Goal: Transaction & Acquisition: Obtain resource

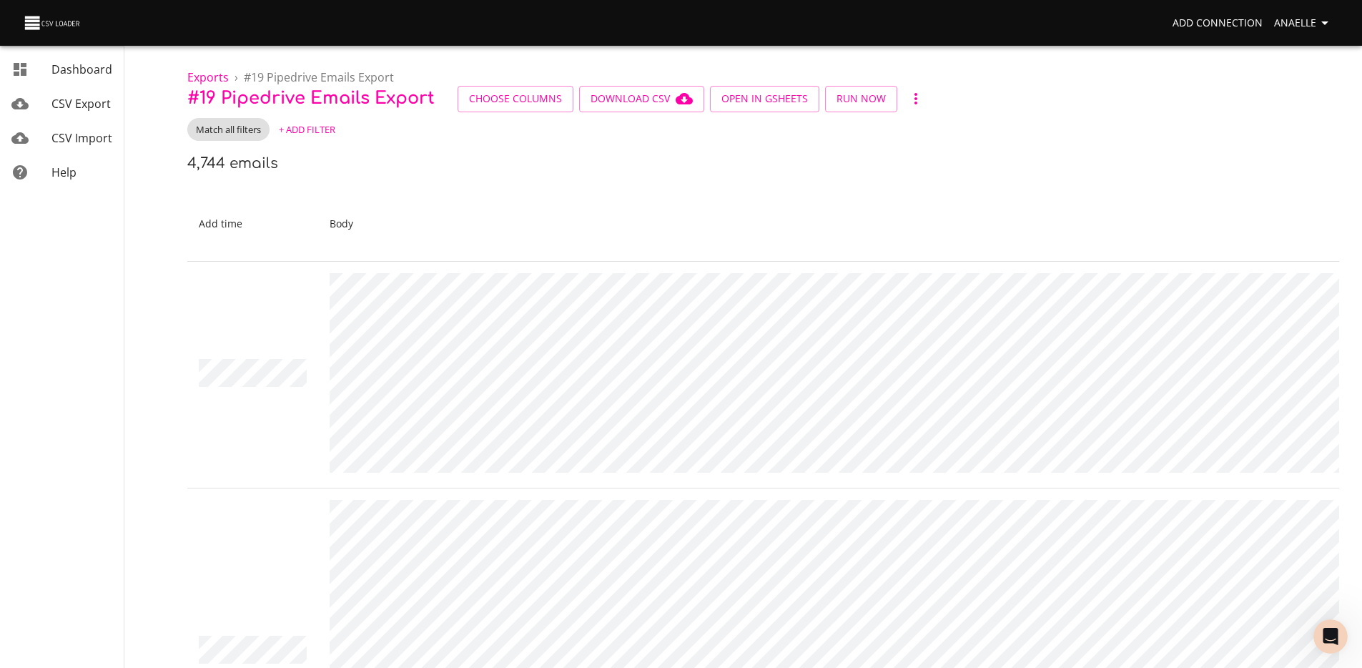
click at [315, 131] on span "+ Add Filter" at bounding box center [307, 130] width 56 height 16
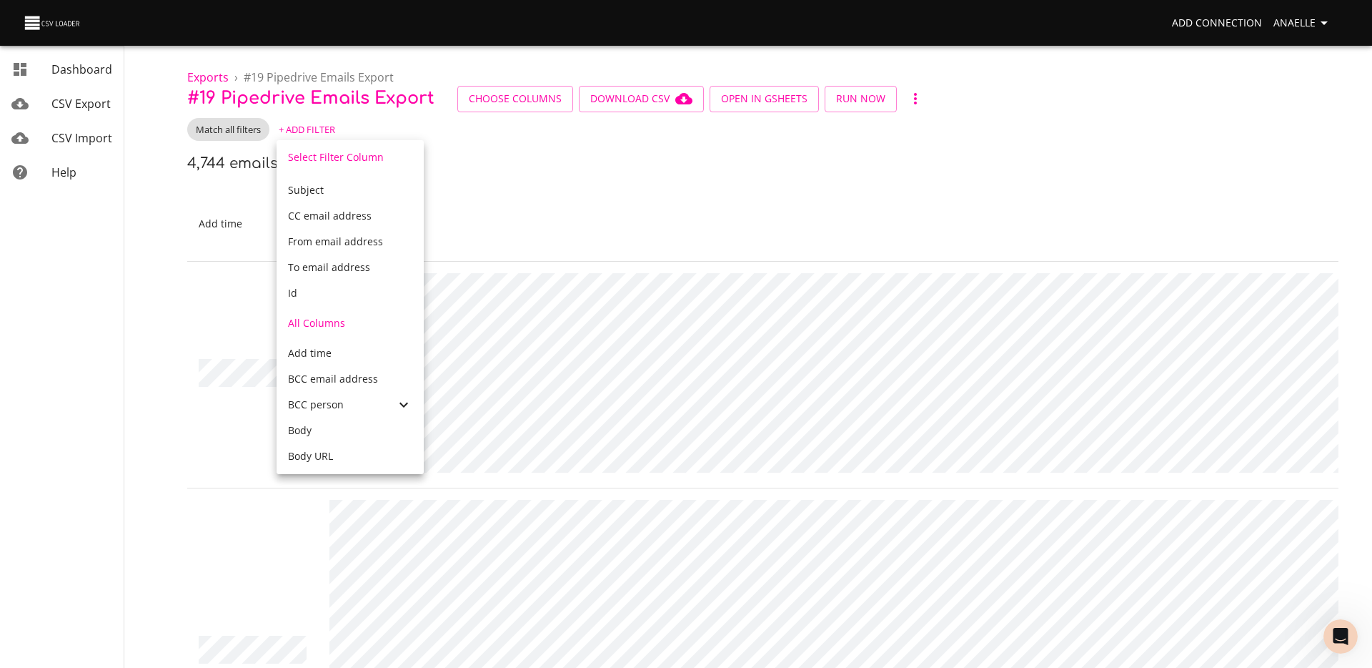
scroll to position [64, 0]
click at [515, 195] on div at bounding box center [686, 334] width 1372 height 668
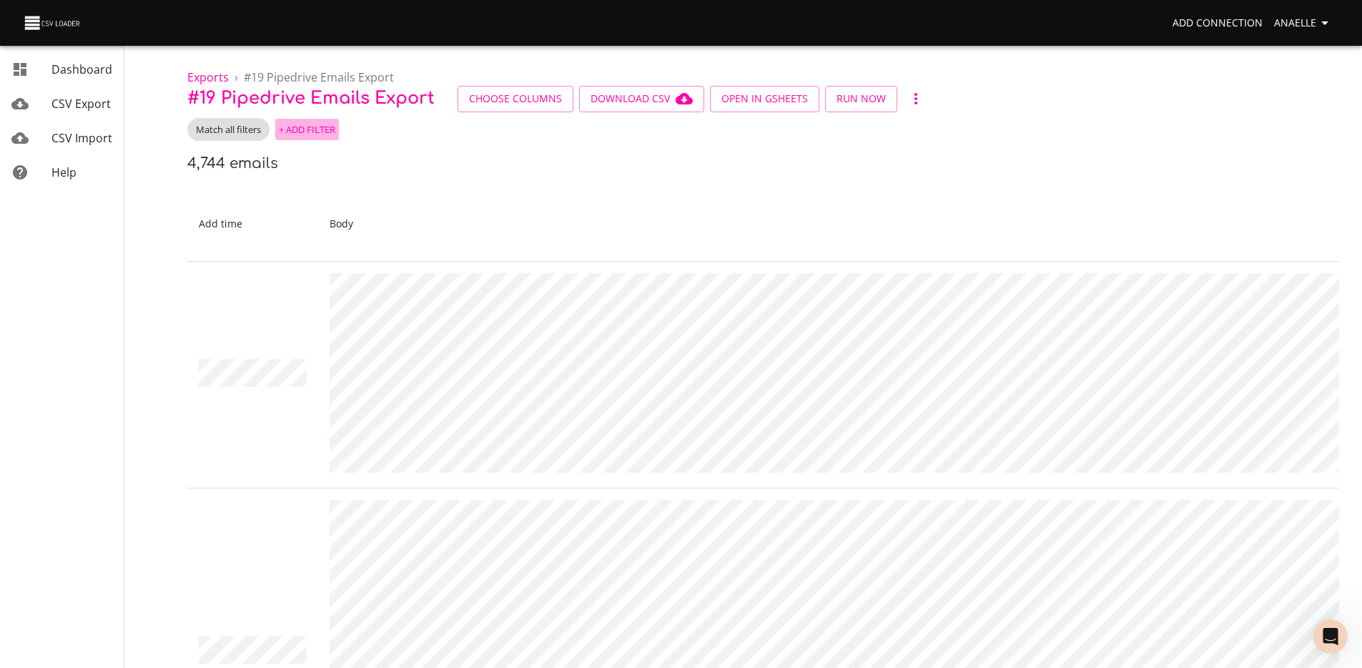
click at [299, 126] on span "+ Add Filter" at bounding box center [307, 130] width 56 height 16
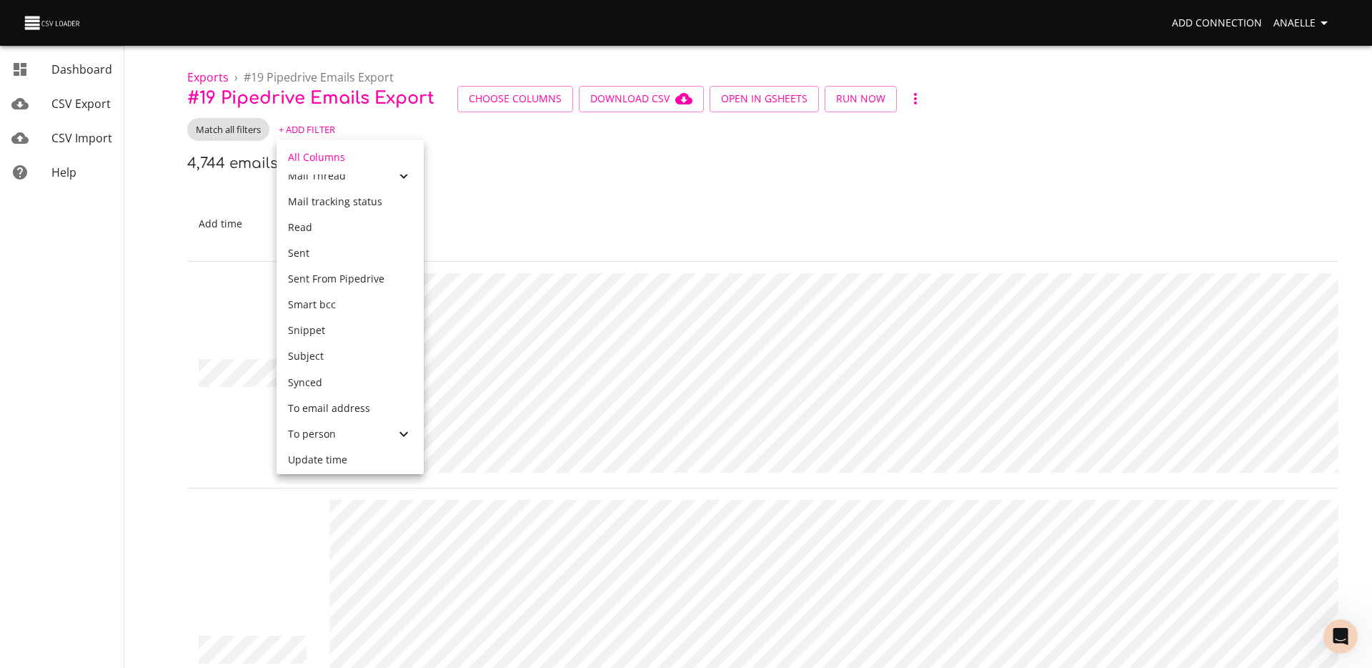
scroll to position [693, 0]
click at [344, 282] on div "Mail Thread" at bounding box center [341, 276] width 107 height 14
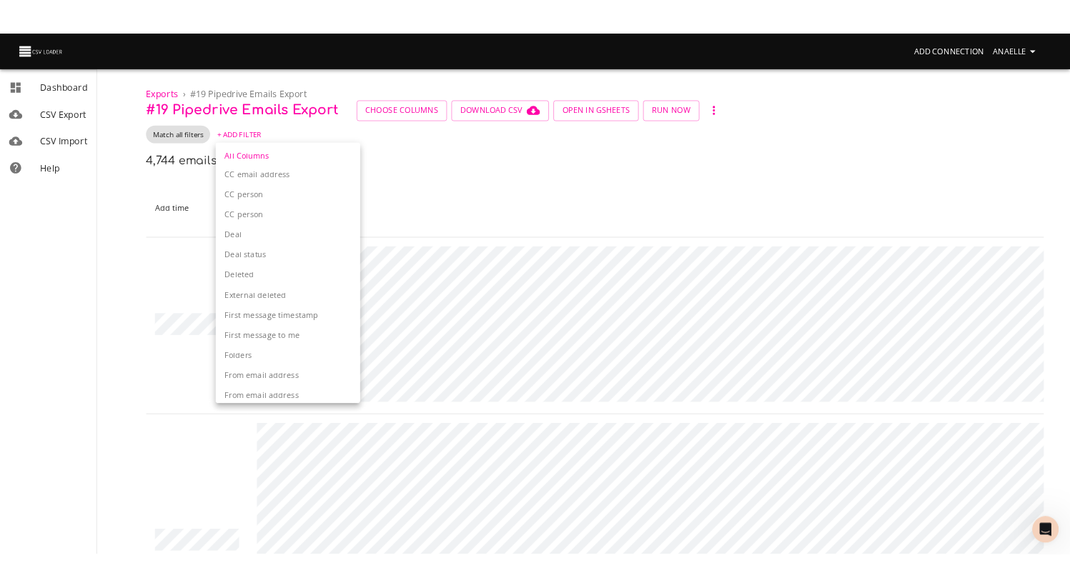
scroll to position [922, 0]
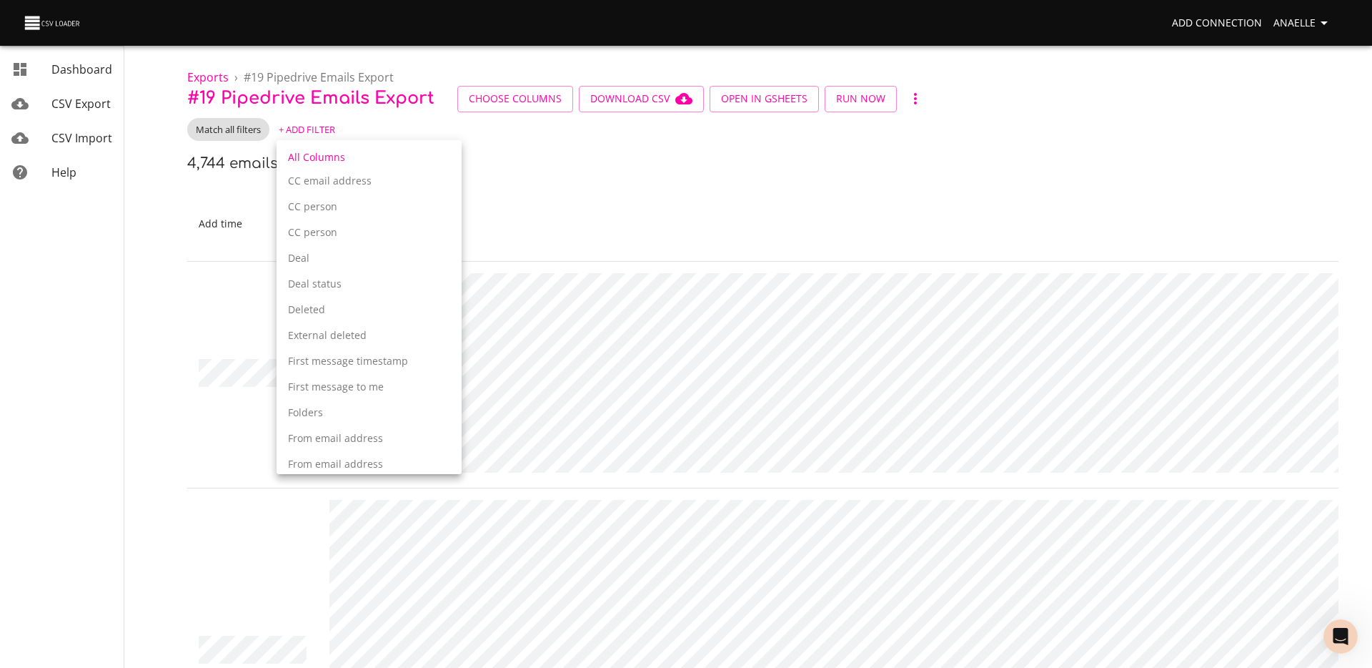
click at [343, 262] on p "Deal" at bounding box center [369, 258] width 162 height 14
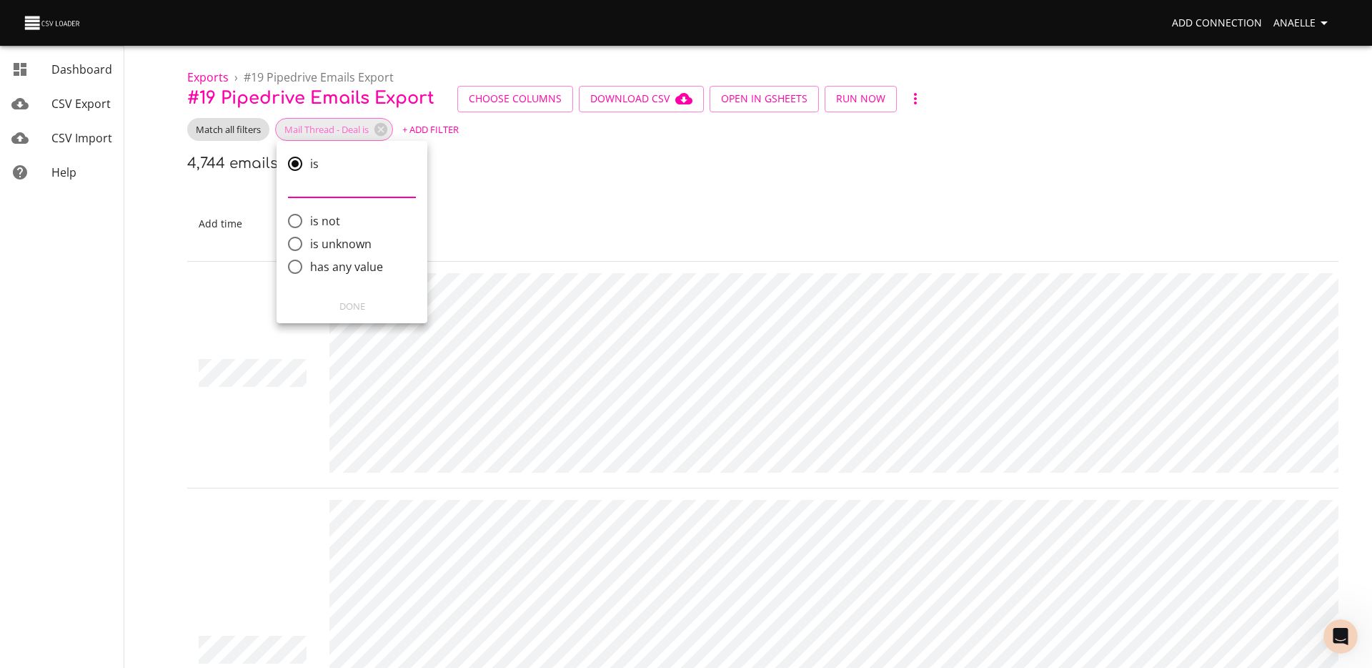
click at [309, 264] on input "has any value" at bounding box center [295, 267] width 30 height 30
radio input "true"
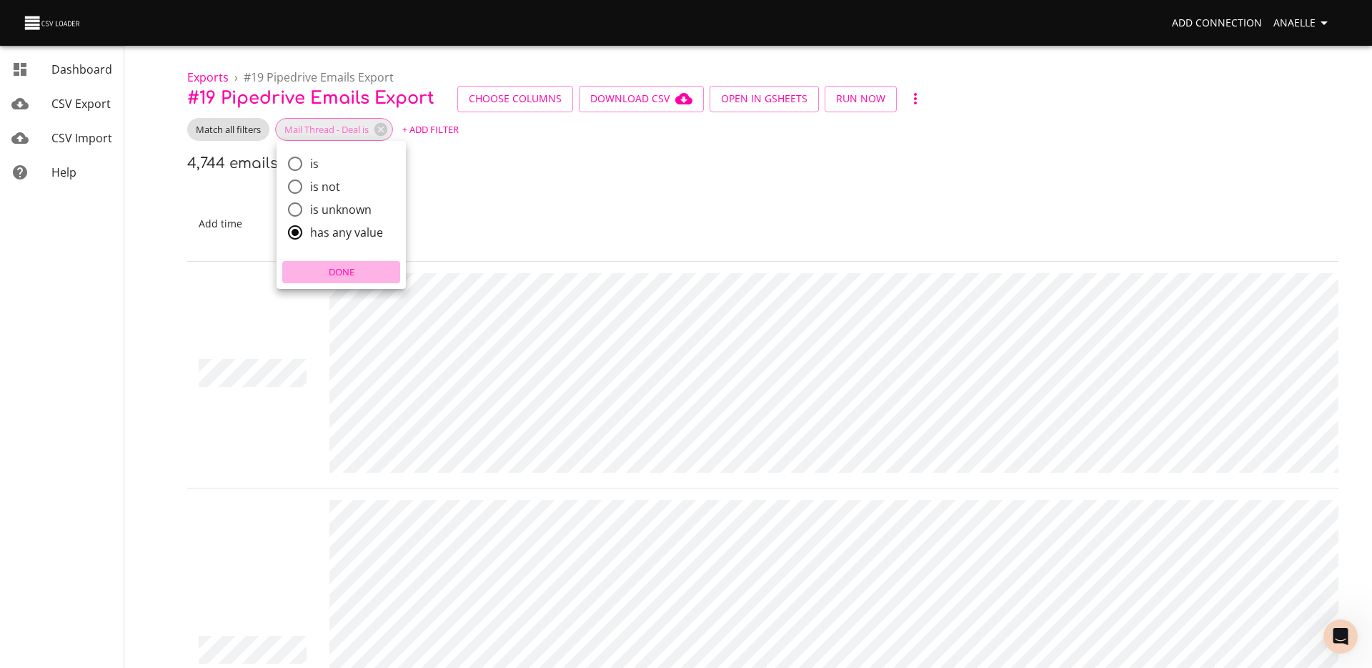
click at [320, 274] on span "Done" at bounding box center [341, 272] width 111 height 16
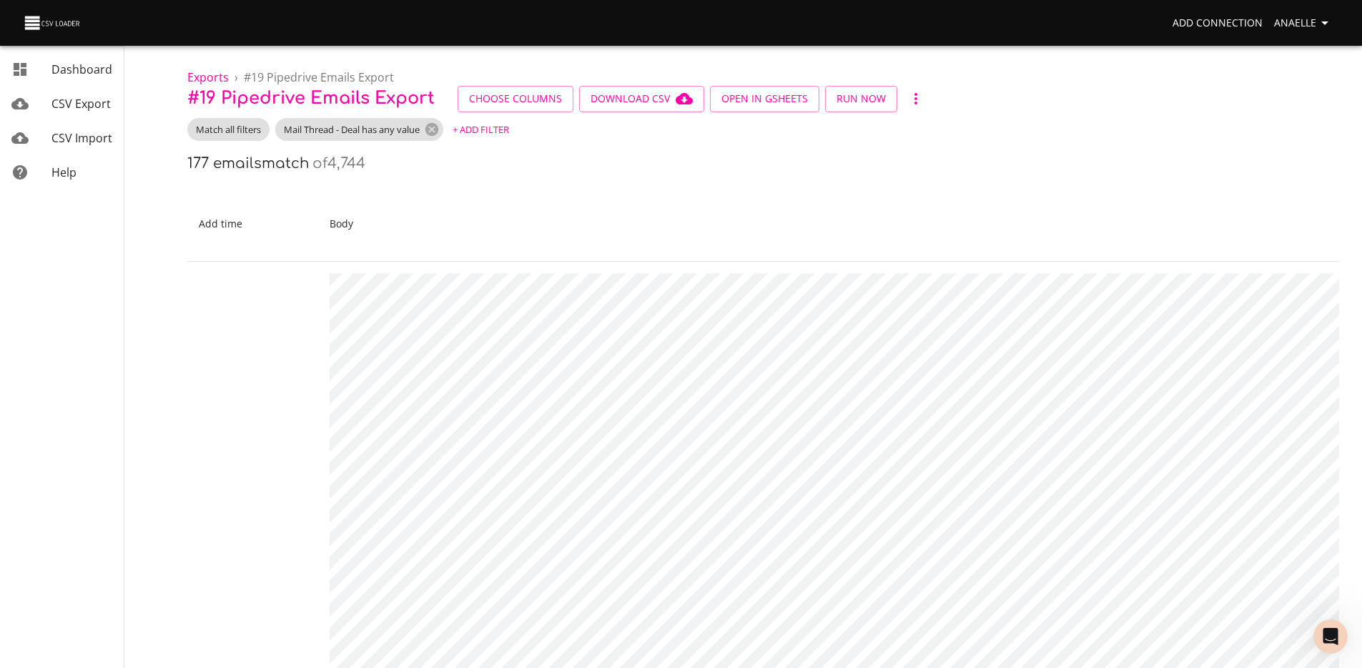
click at [377, 164] on div "177 emails match of 4,744" at bounding box center [762, 163] width 1151 height 23
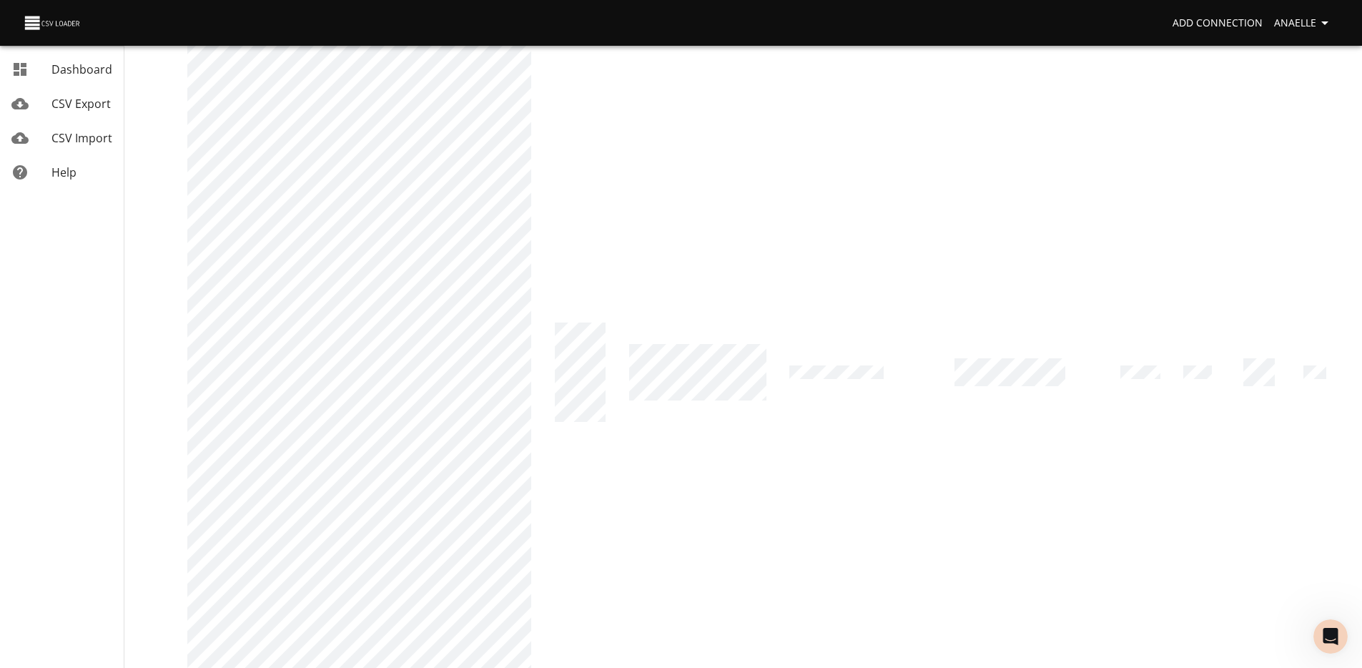
scroll to position [0, 0]
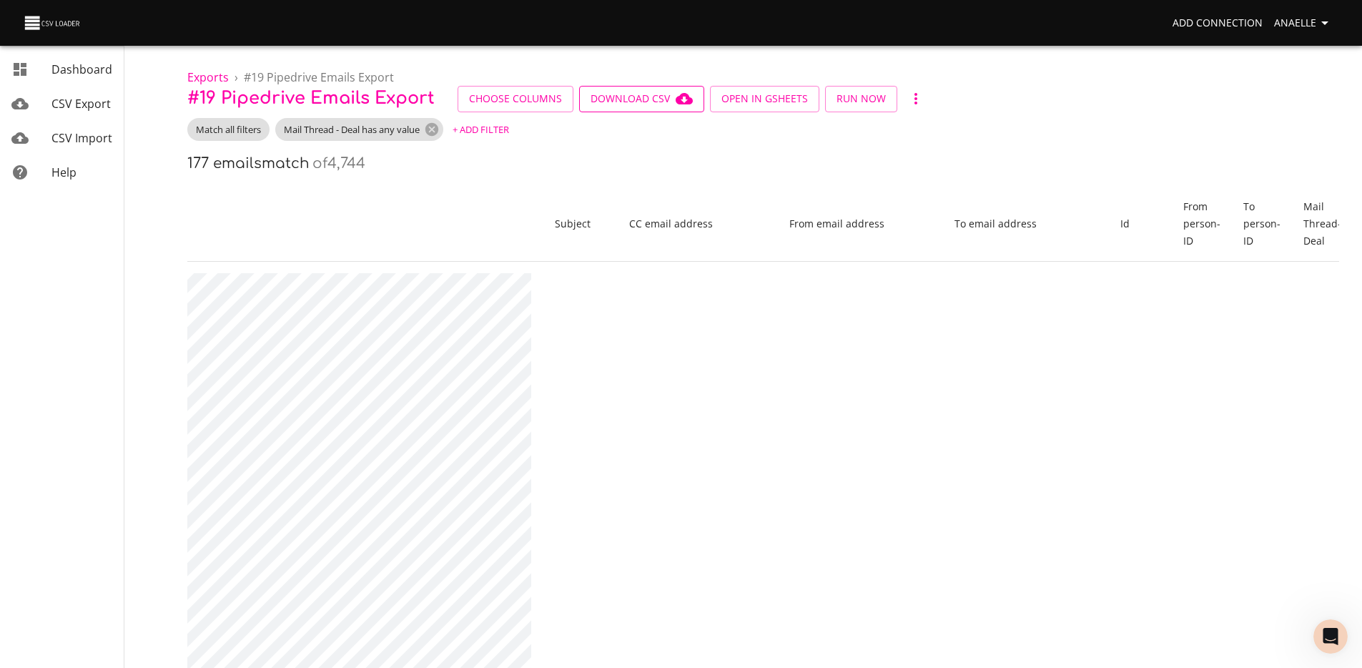
click at [655, 95] on span "Download CSV" at bounding box center [641, 99] width 102 height 18
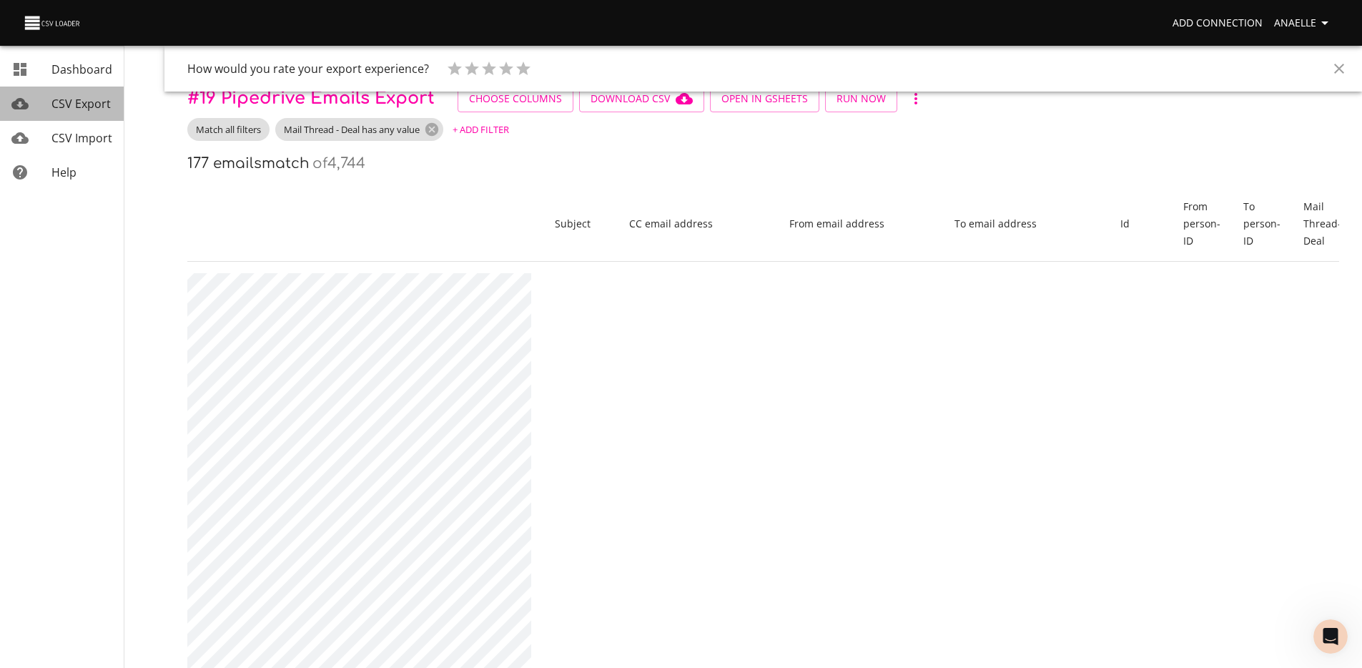
click at [61, 100] on span "CSV Export" at bounding box center [80, 104] width 59 height 16
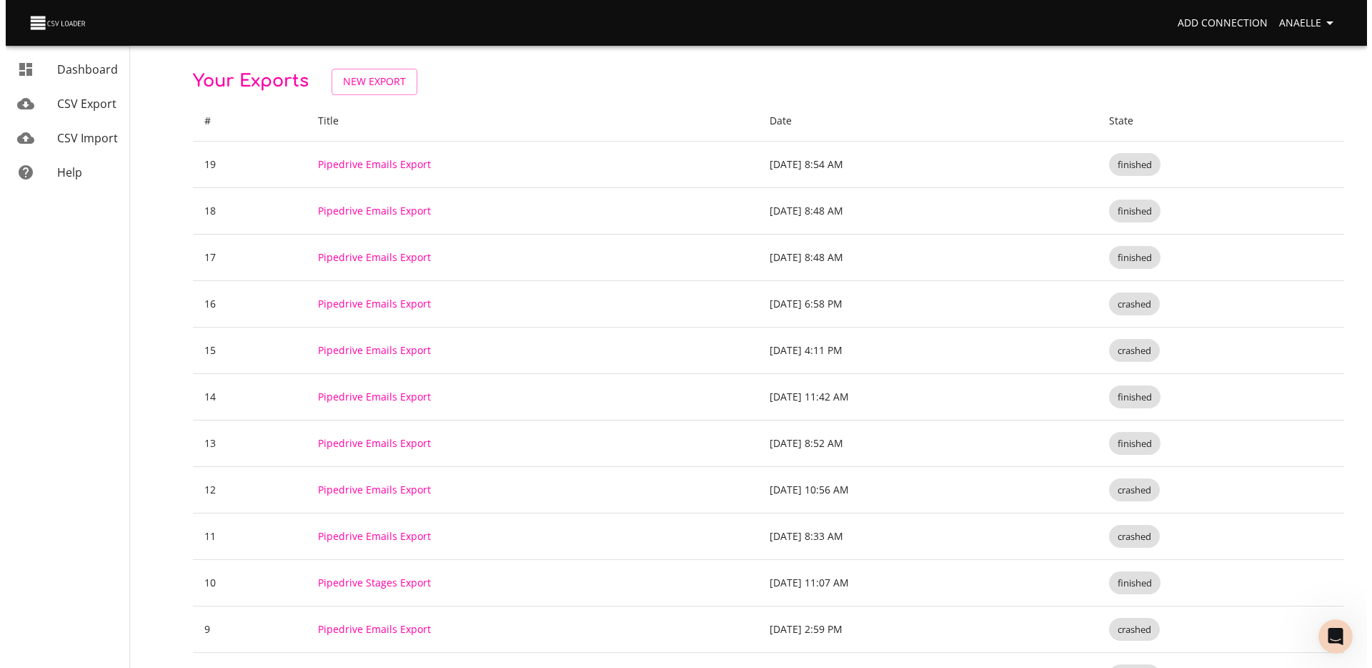
scroll to position [9, 0]
click at [384, 79] on span "New Export" at bounding box center [368, 82] width 63 height 18
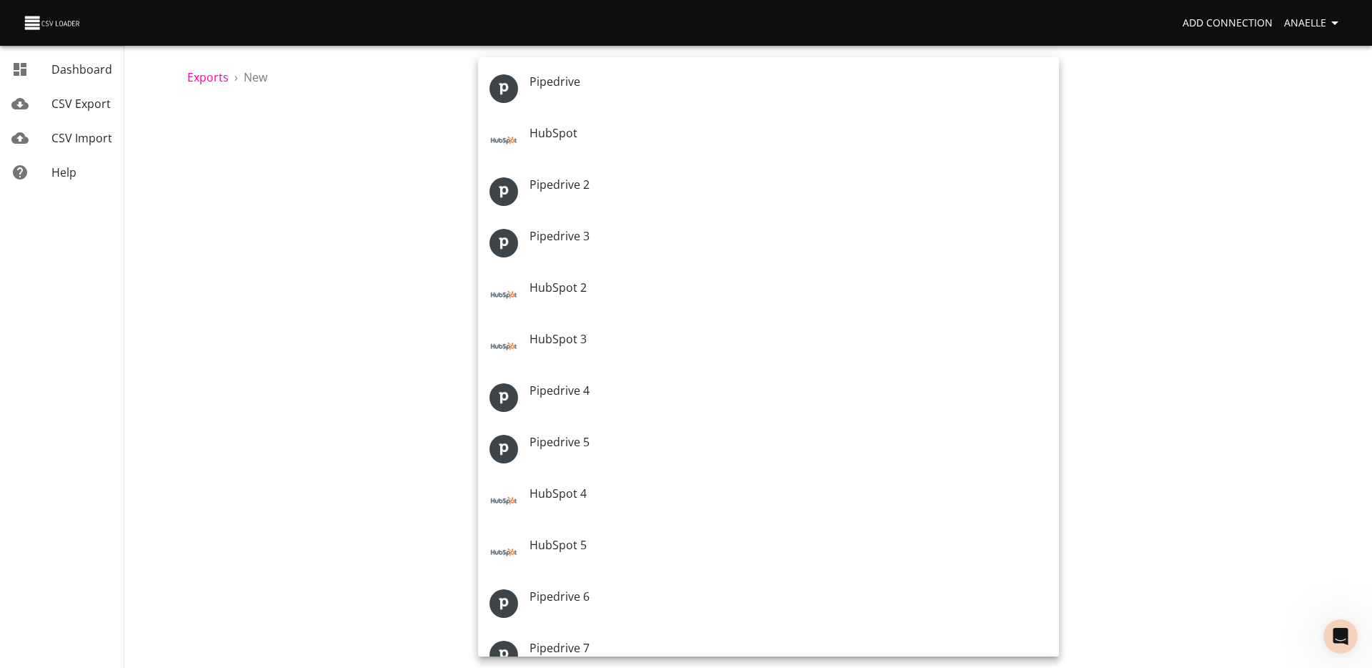
click at [677, 154] on body "Add Connection Anaelle Dashboard CSV Export CSV Import Help Exports › New New E…" at bounding box center [686, 334] width 1372 height 668
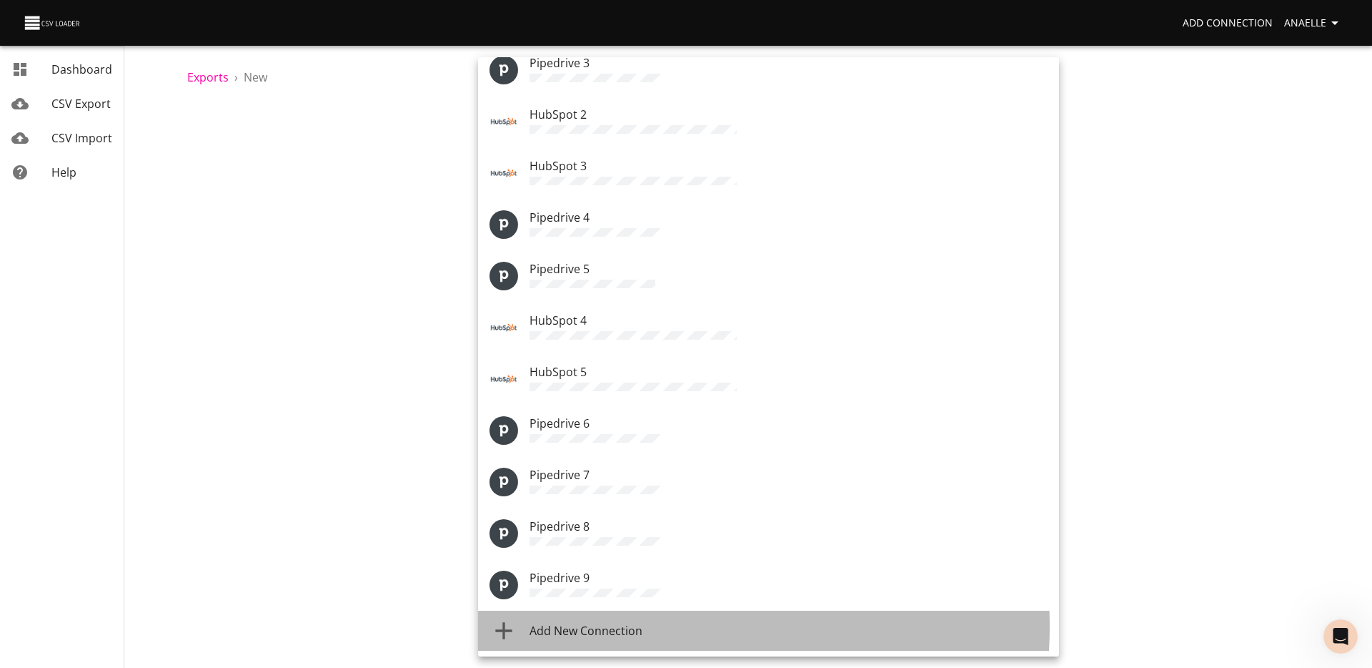
click at [649, 626] on div "Add New Connection" at bounding box center [789, 630] width 518 height 17
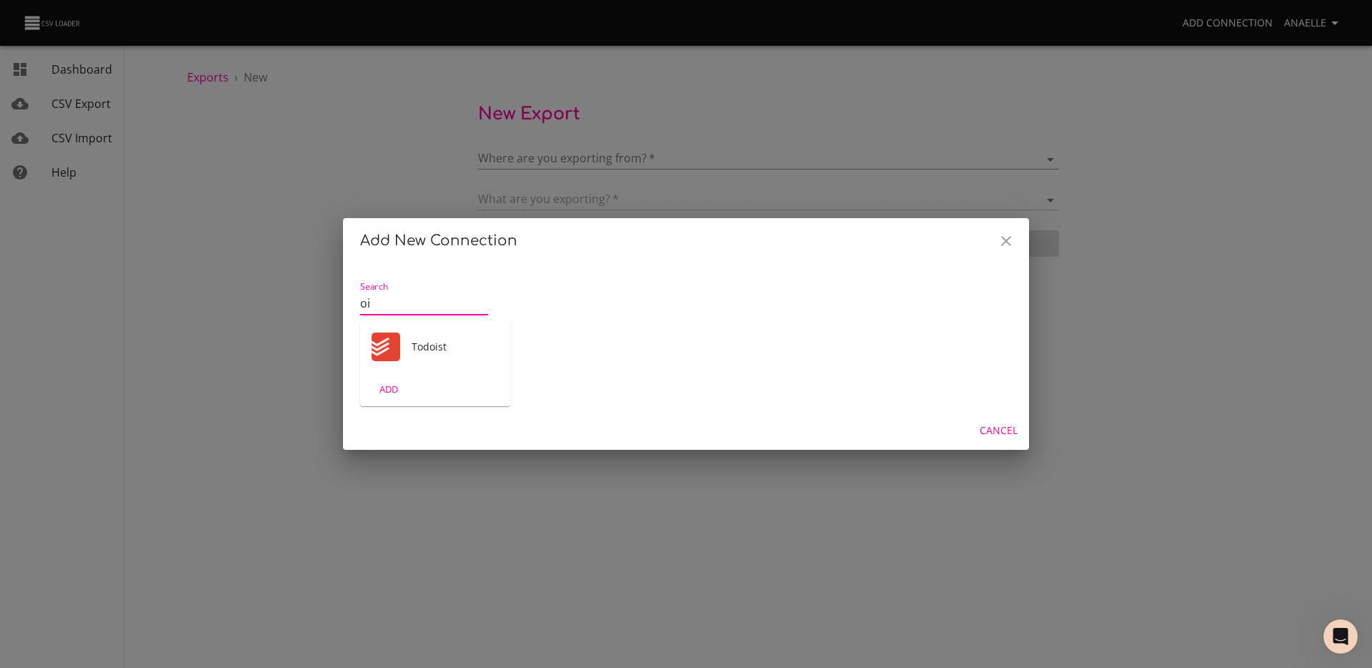
type input "o"
type input "pipe"
click at [431, 365] on div "Pipedrive" at bounding box center [435, 346] width 150 height 51
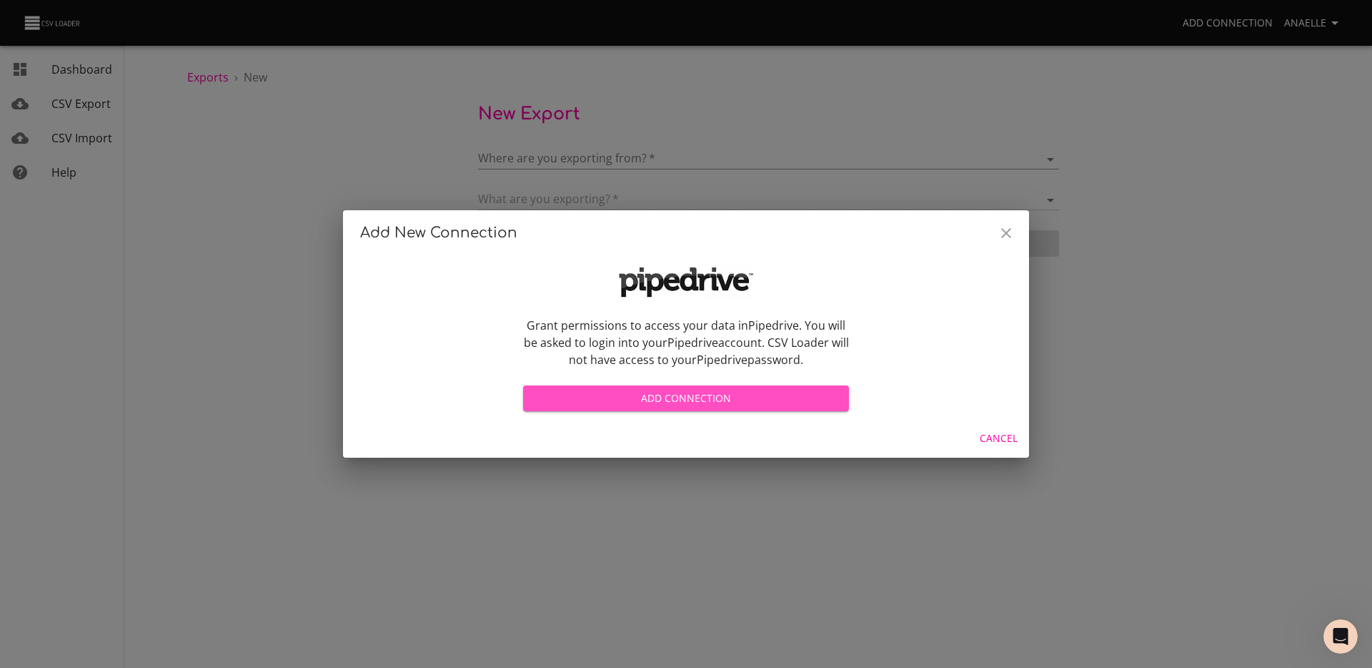
click at [735, 403] on span "Add Connection" at bounding box center [686, 399] width 303 height 18
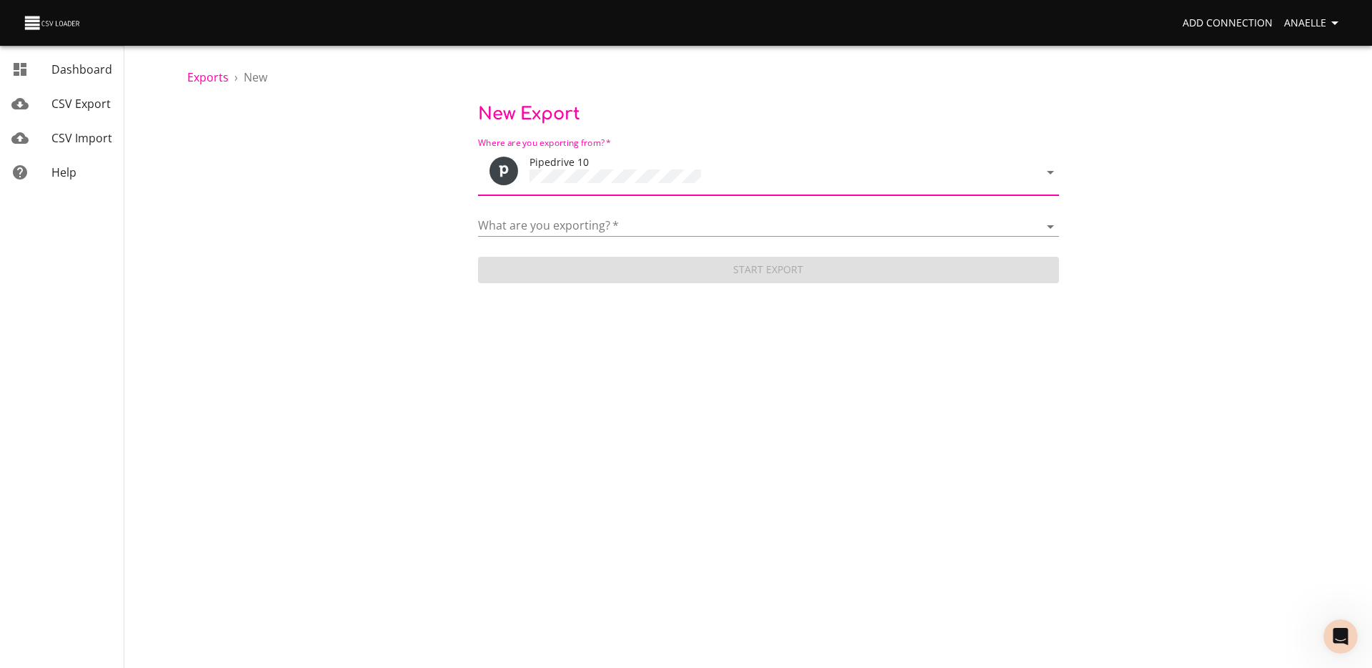
click at [655, 236] on form "Where are you exporting from?   * Pipedrive 10 What are you exporting?   * Acti…" at bounding box center [768, 209] width 581 height 154
click at [655, 234] on form "Where are you exporting from?   * Pipedrive 10 What are you exporting?   * Acti…" at bounding box center [768, 209] width 581 height 154
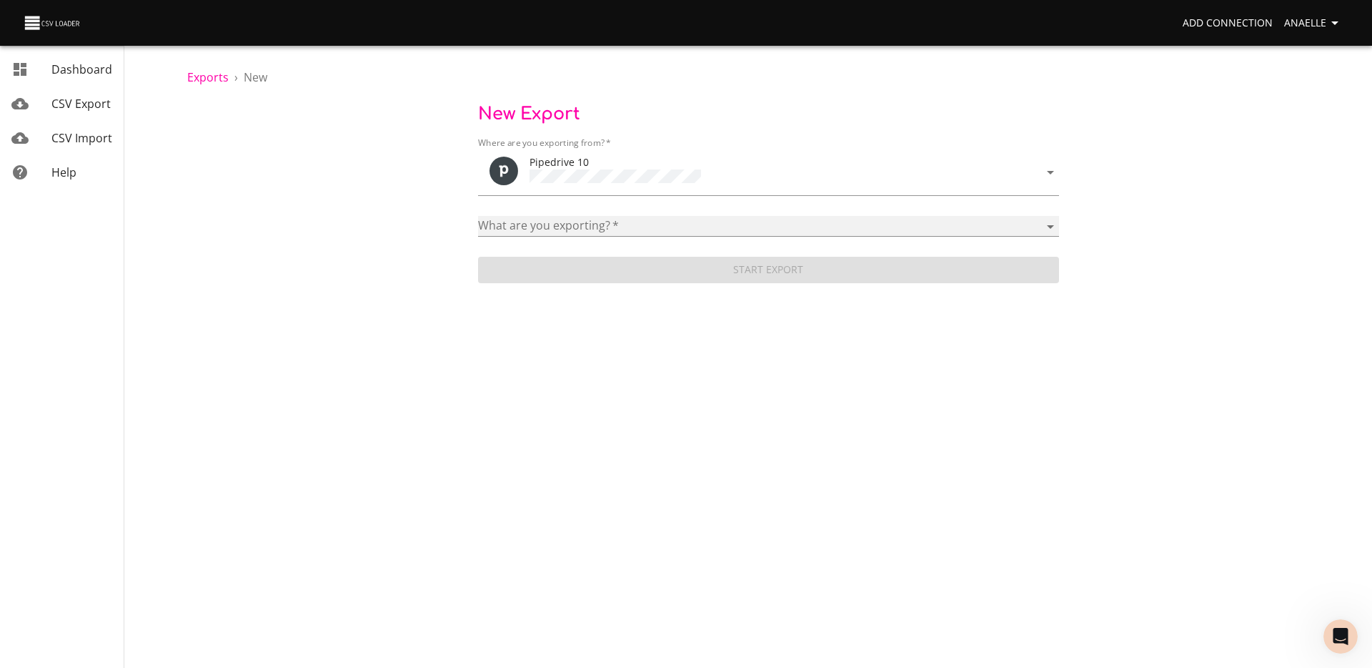
click at [653, 220] on select "Activities Activity Types Deal Products Deals Email Threads Emails Notes Organi…" at bounding box center [768, 226] width 581 height 21
select select "mail_messages"
click at [478, 216] on select "Activities Activity Types Deal Products Deals Email Threads Emails Notes Organi…" at bounding box center [768, 226] width 581 height 21
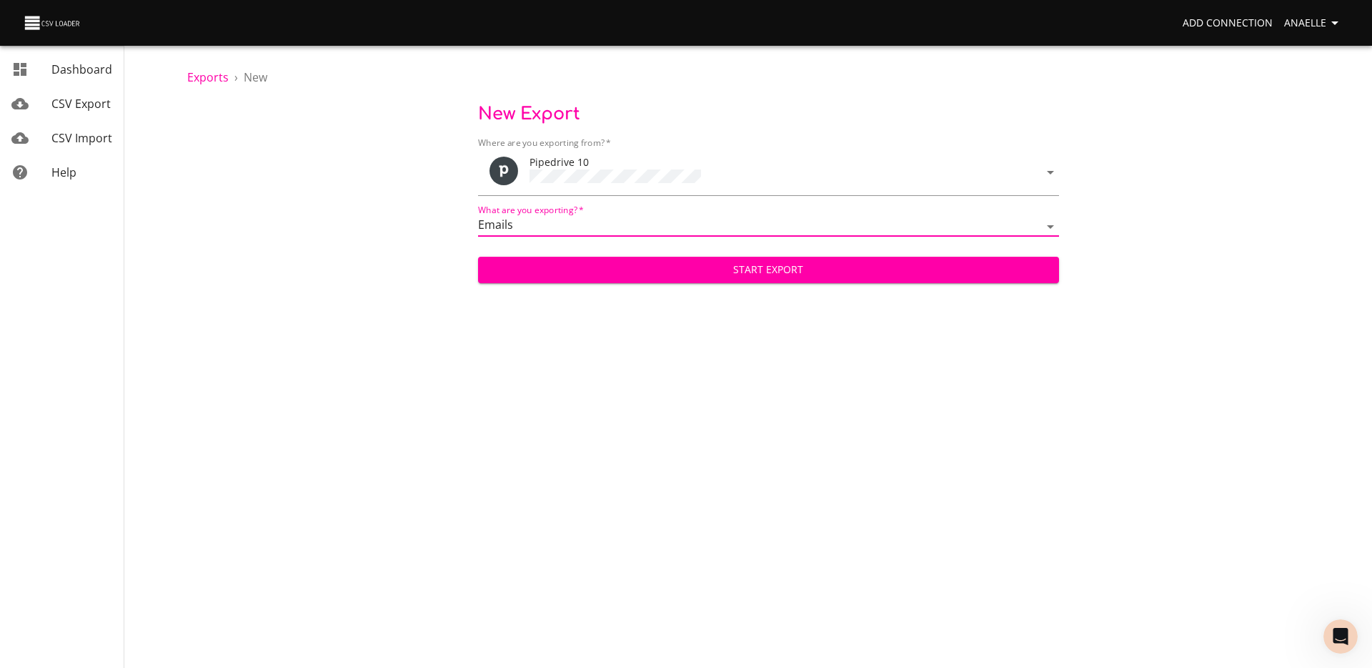
click at [647, 267] on span "Start Export" at bounding box center [769, 270] width 558 height 18
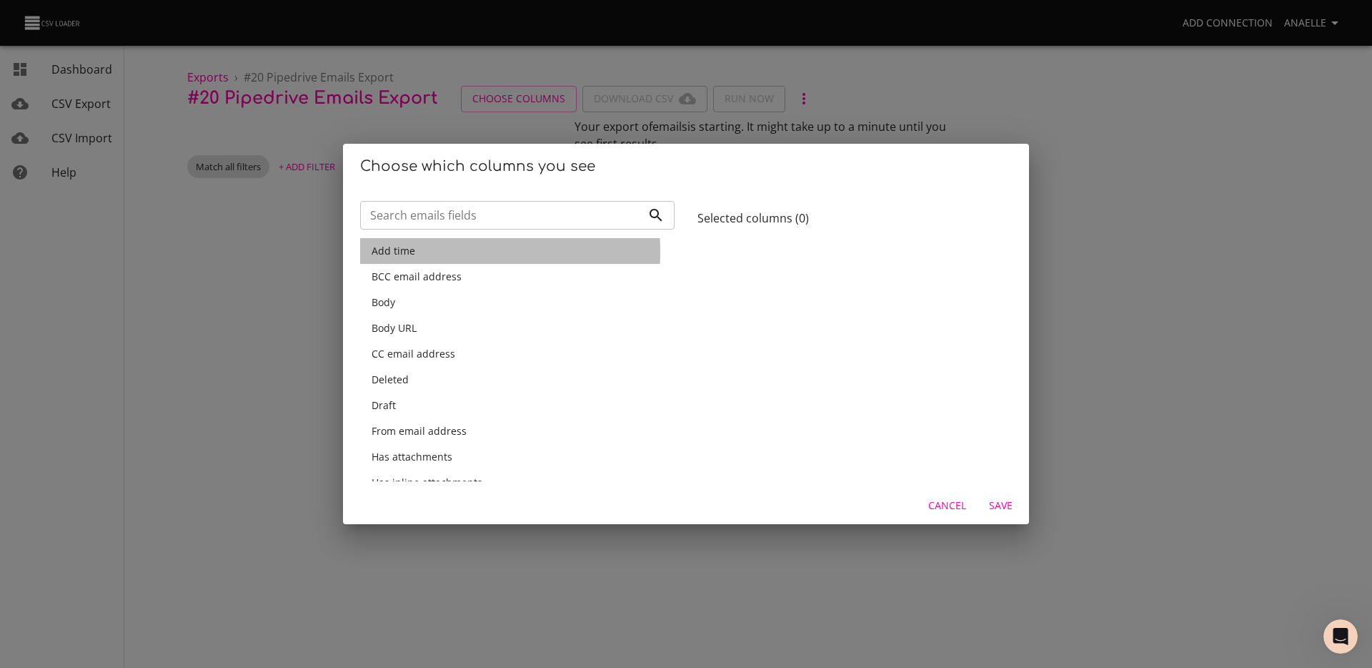
click at [420, 252] on div "Add time" at bounding box center [518, 251] width 292 height 14
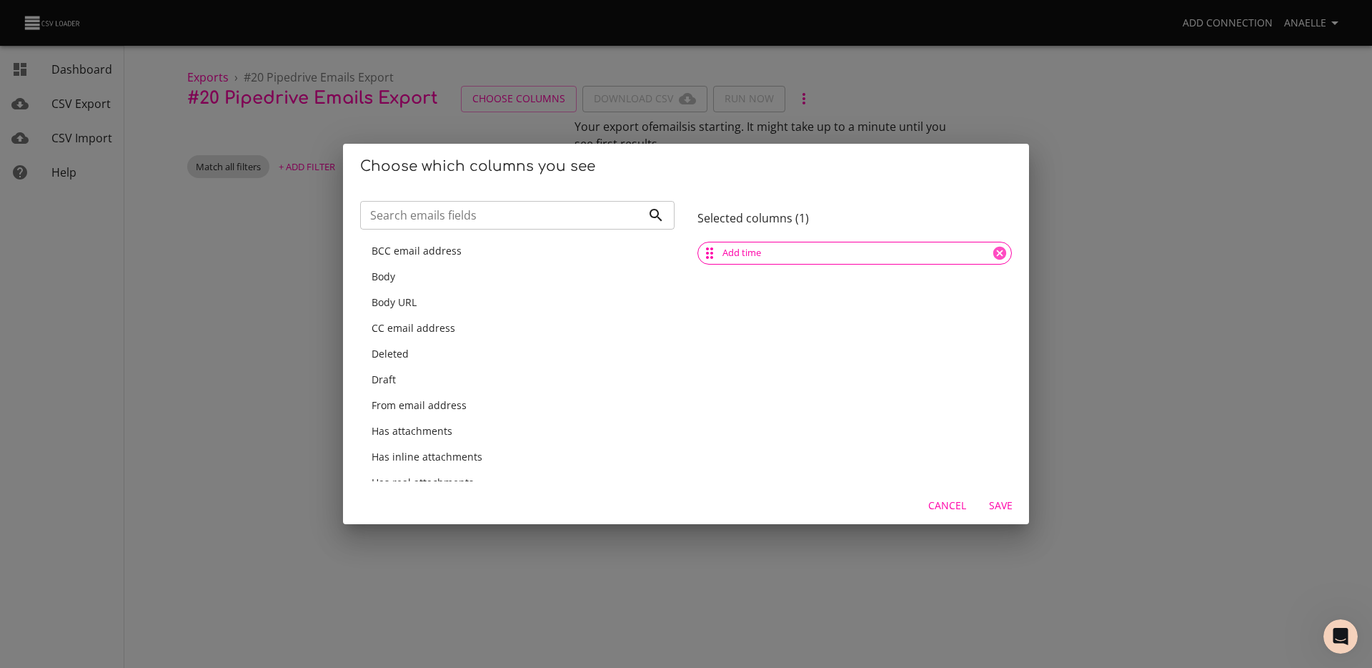
click at [419, 283] on div "Body" at bounding box center [518, 276] width 292 height 14
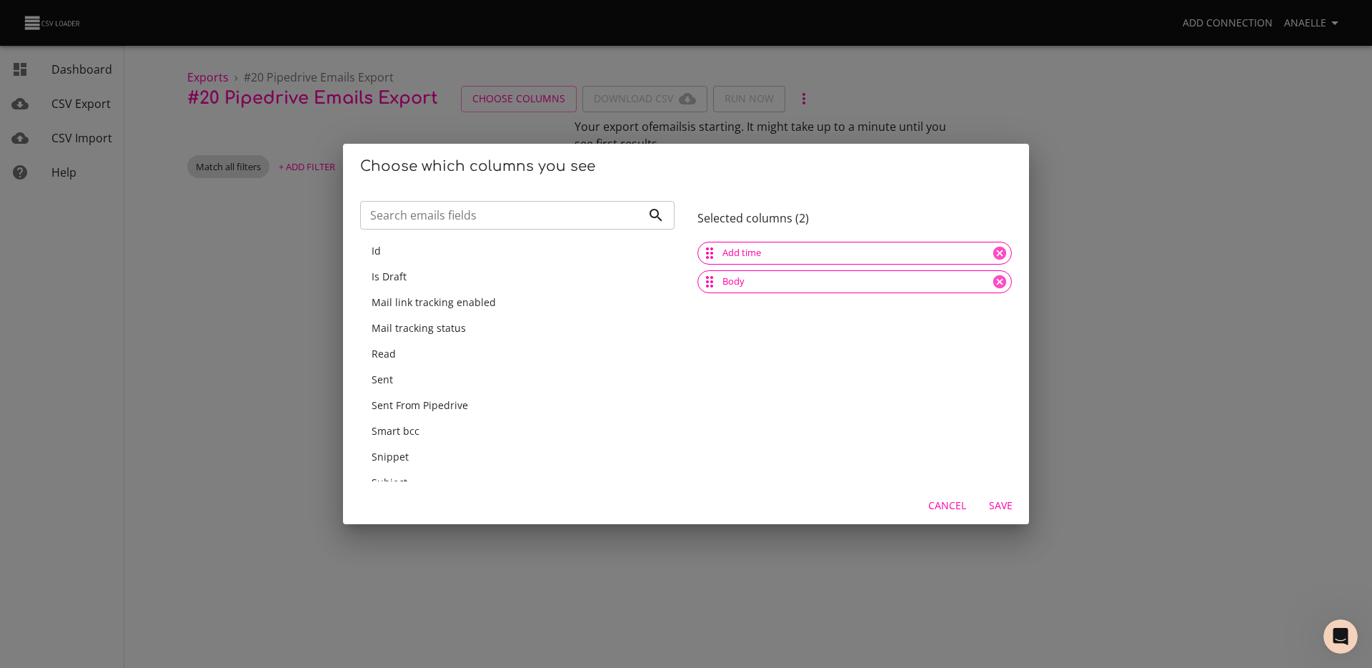
scroll to position [320, 0]
click at [403, 398] on span "Subject" at bounding box center [390, 394] width 36 height 14
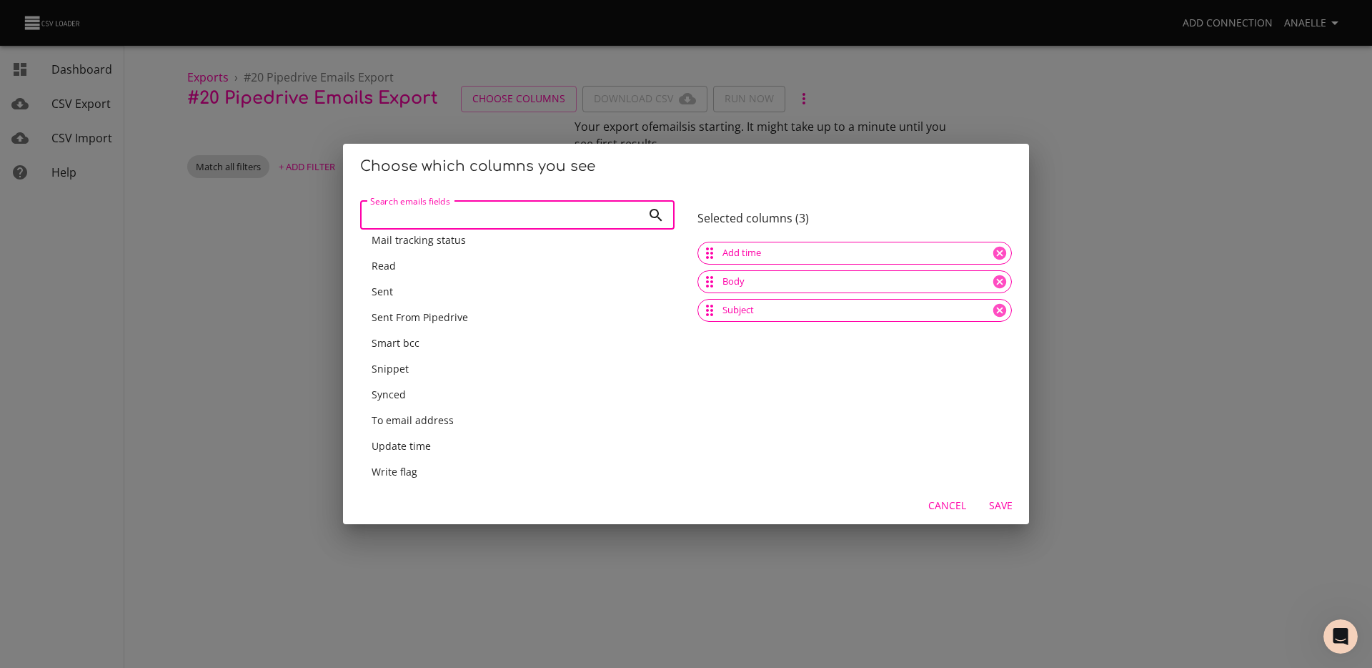
click at [402, 219] on input "Search emails fields" at bounding box center [501, 215] width 282 height 29
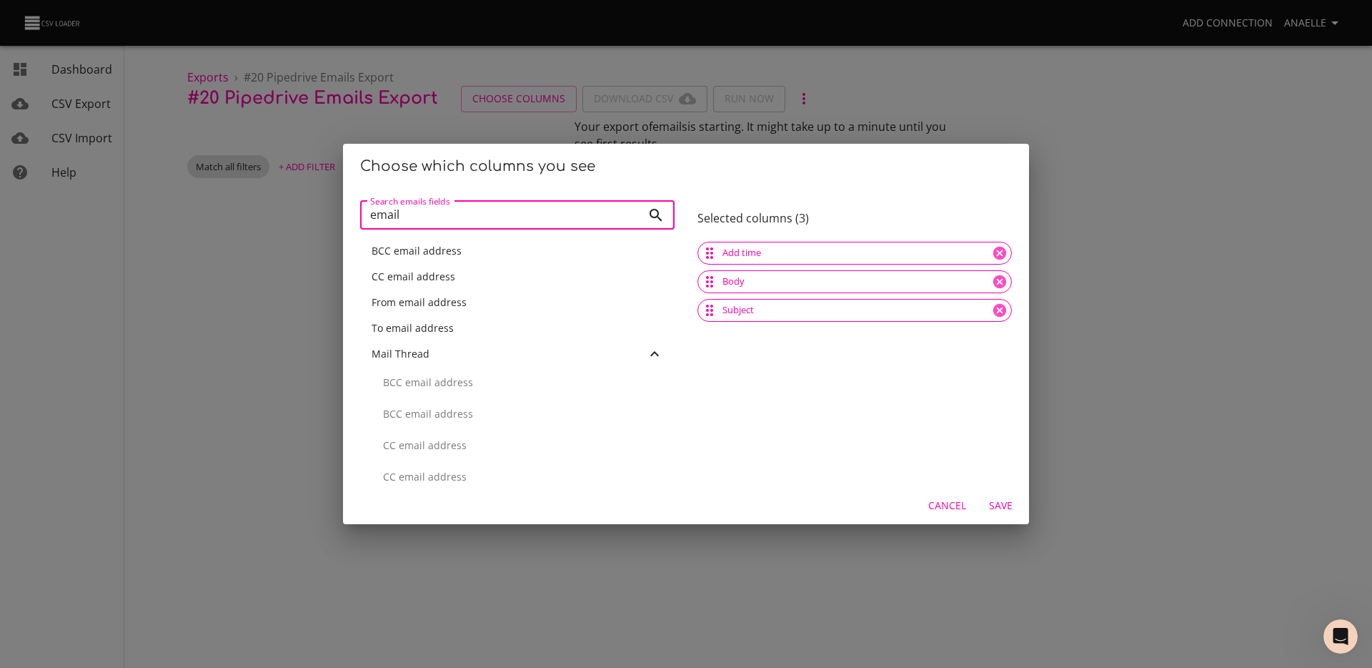
click at [450, 285] on div "CC email address" at bounding box center [517, 277] width 314 height 26
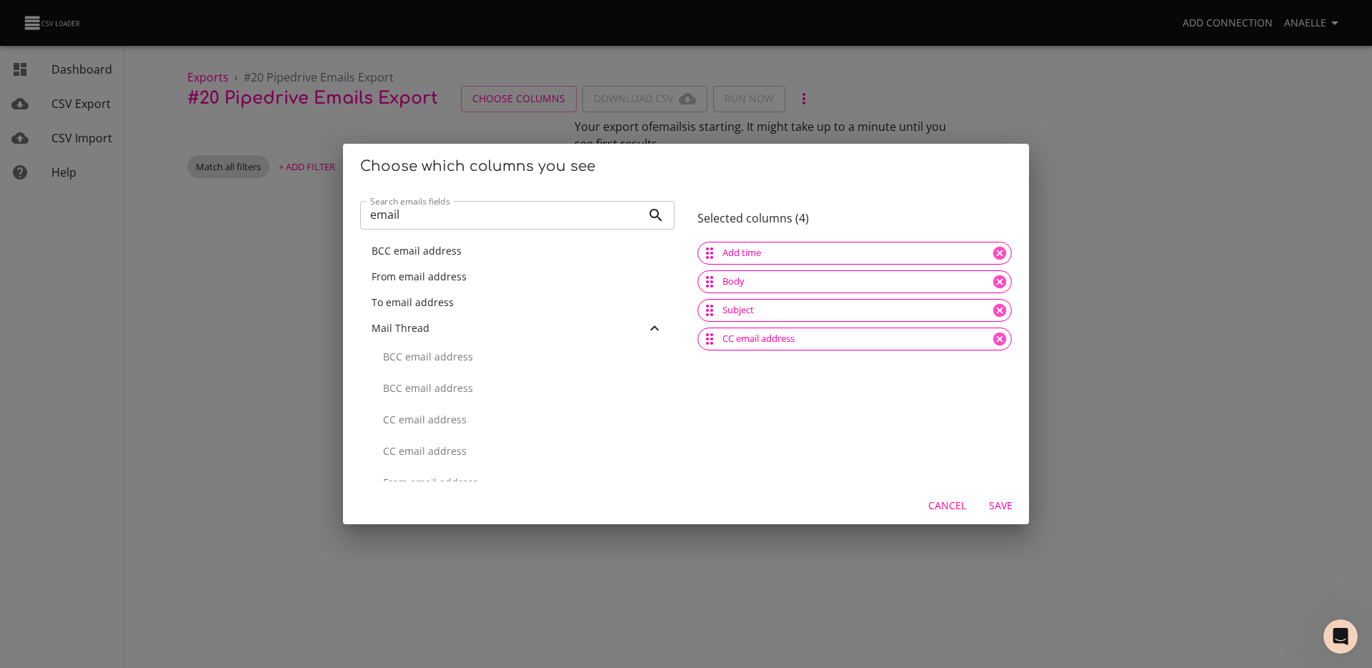
click at [450, 284] on div "From email address" at bounding box center [517, 277] width 314 height 26
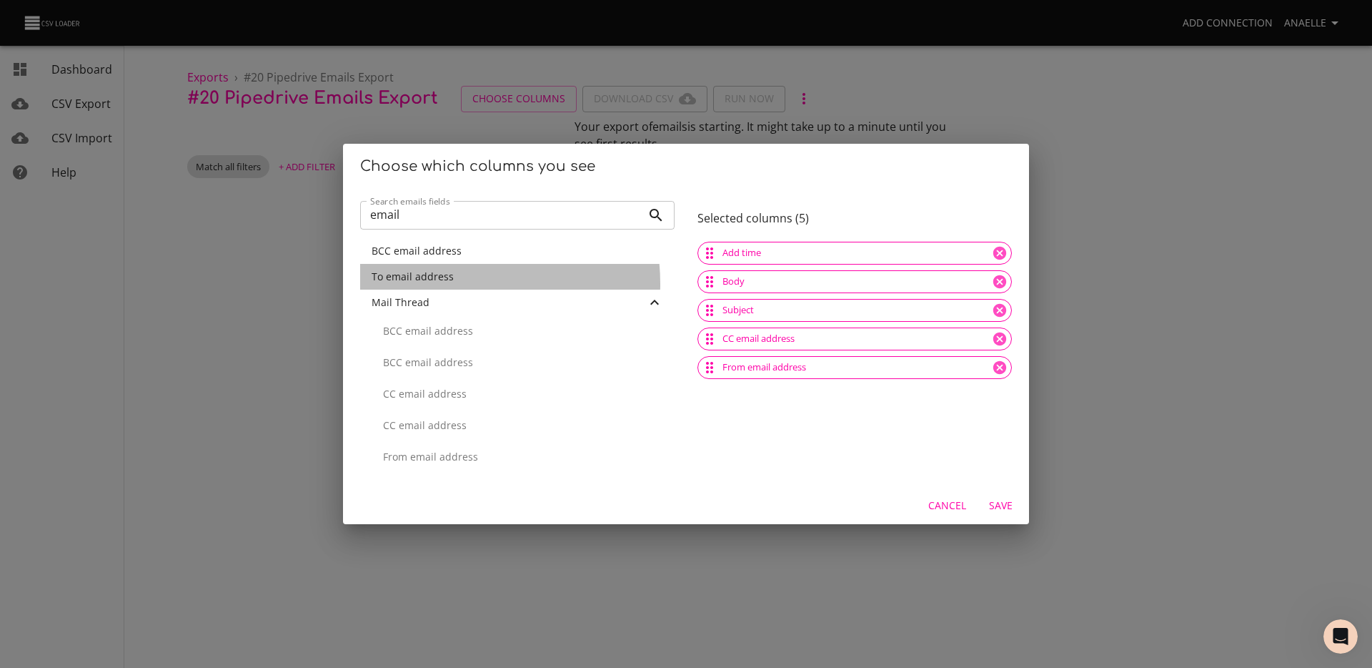
click at [450, 284] on div "To email address" at bounding box center [517, 277] width 314 height 26
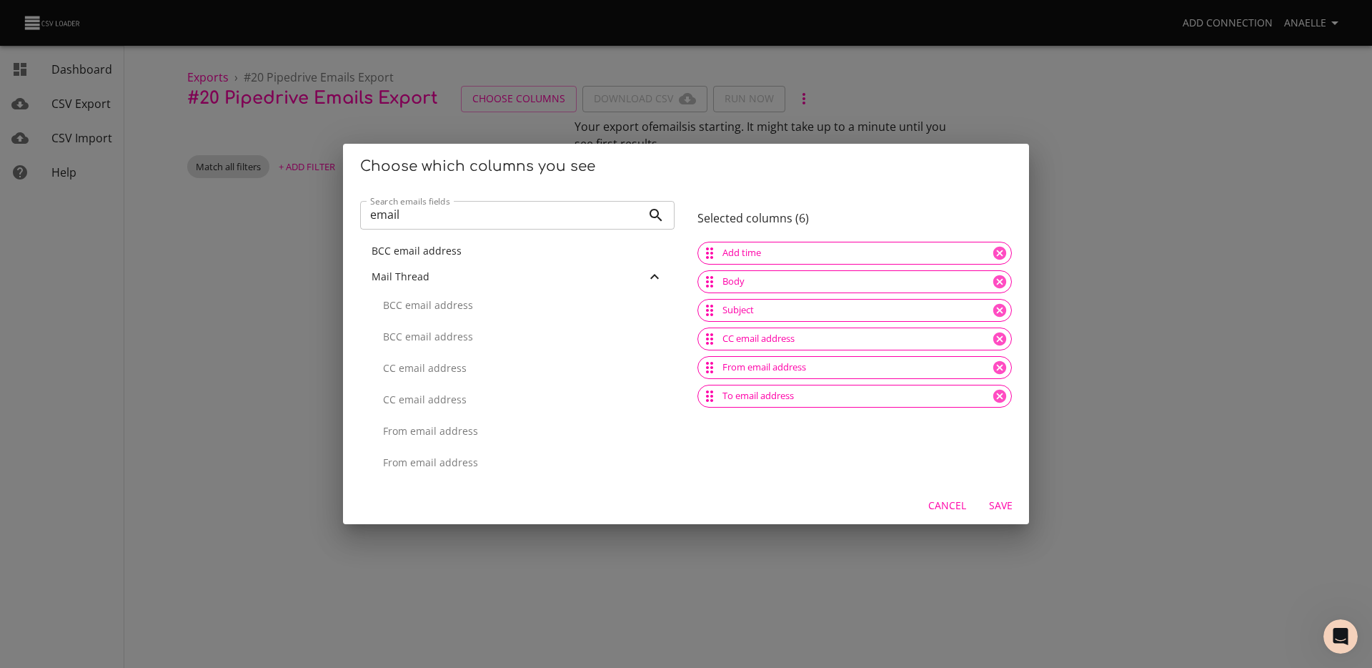
click at [420, 221] on input "email" at bounding box center [501, 215] width 282 height 29
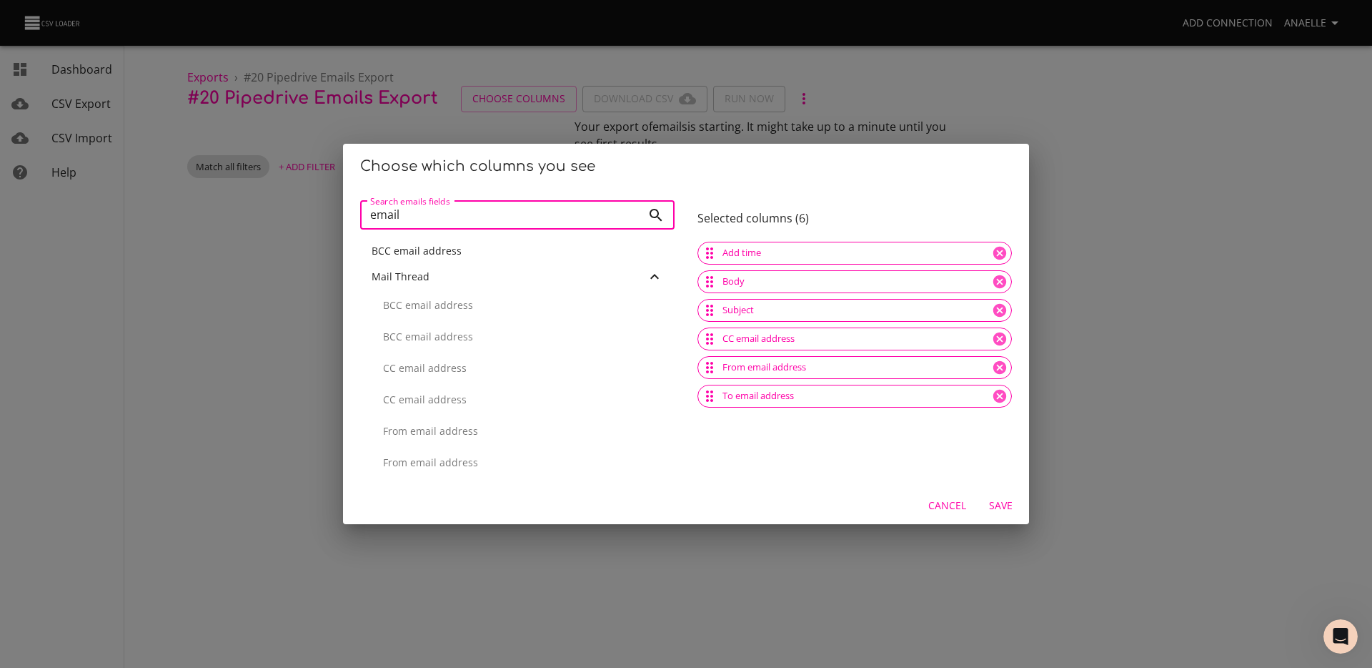
click at [420, 221] on input "email" at bounding box center [501, 215] width 282 height 29
click at [422, 247] on div "Id" at bounding box center [518, 251] width 292 height 14
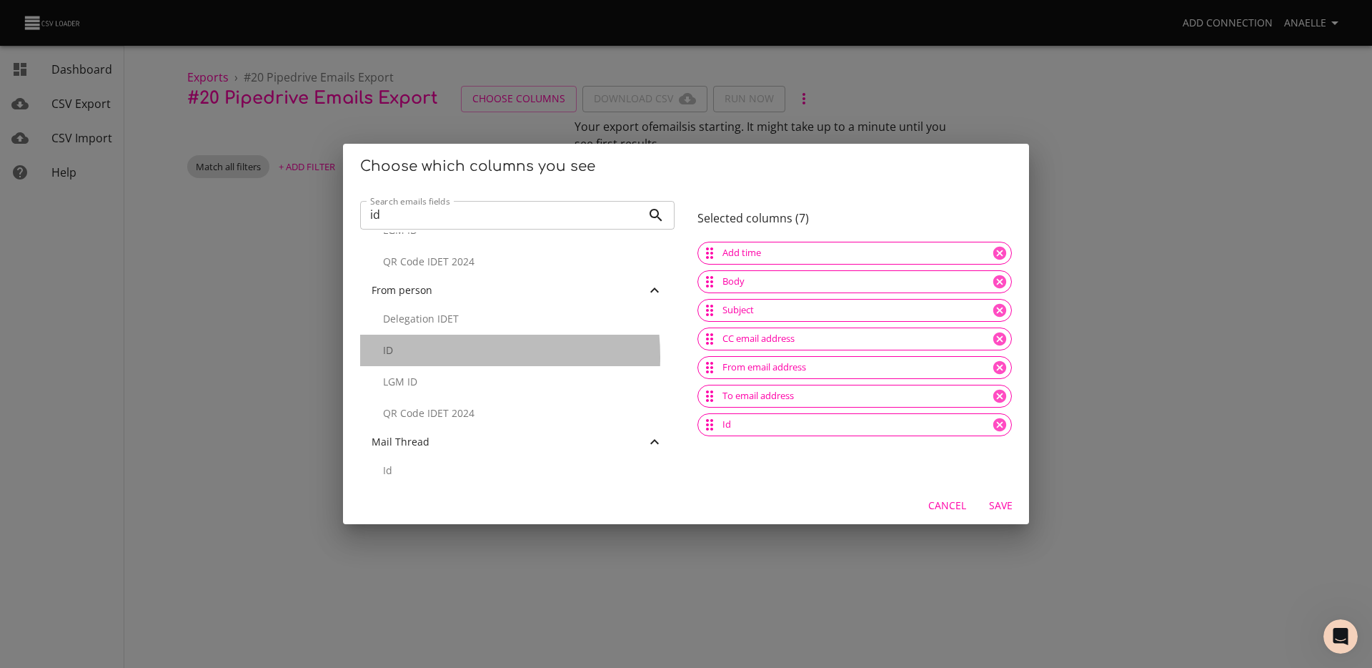
click at [413, 357] on p "ID" at bounding box center [523, 350] width 280 height 14
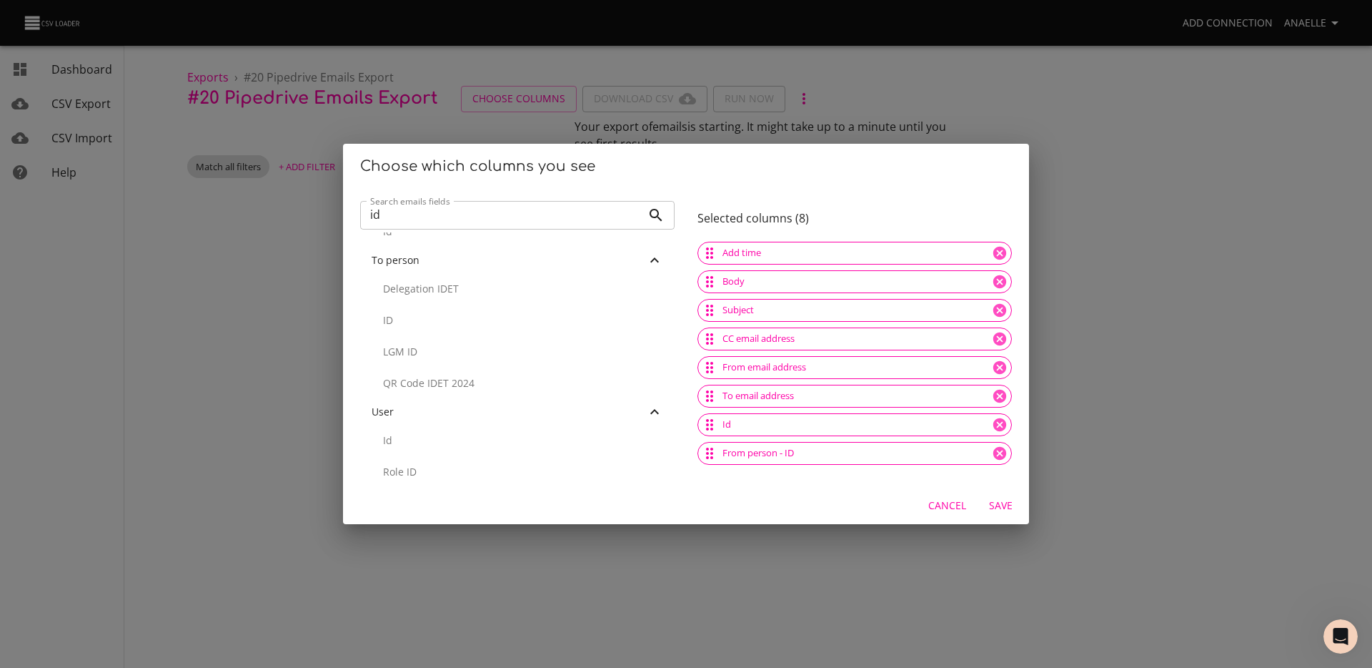
click at [421, 329] on div "ID" at bounding box center [517, 319] width 314 height 31
click at [422, 226] on input "id" at bounding box center [501, 215] width 282 height 29
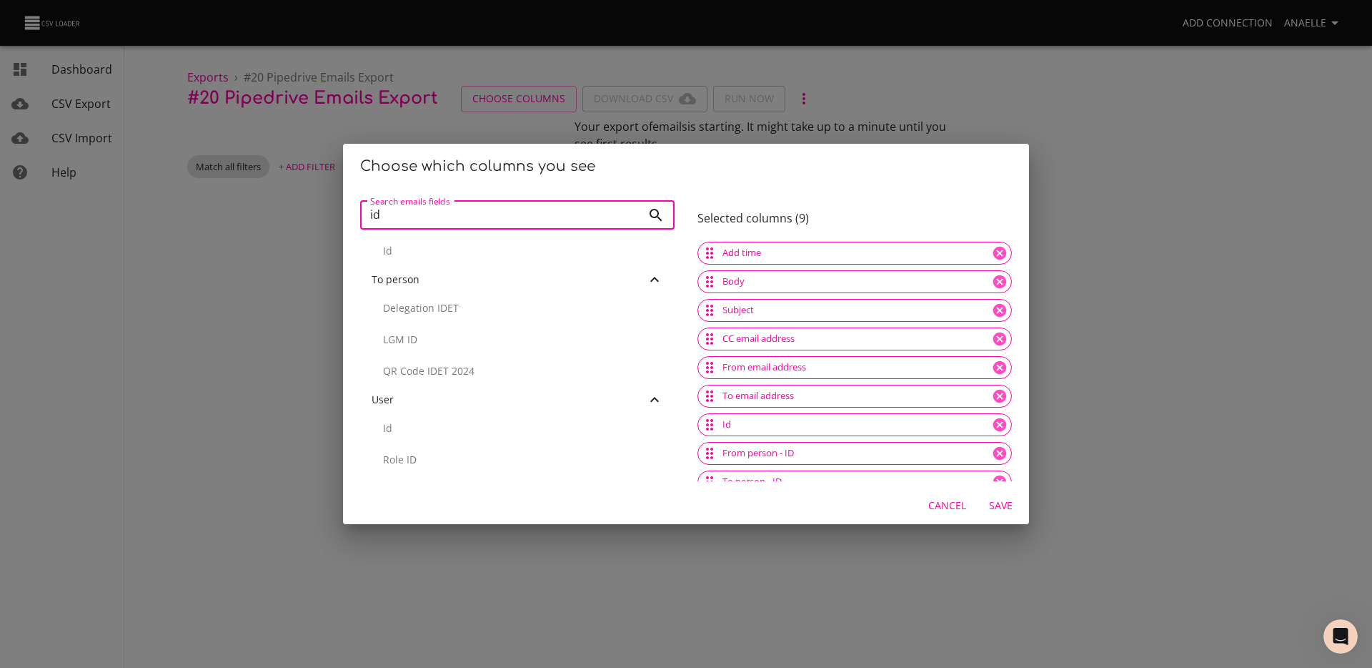
click at [422, 226] on input "id" at bounding box center [501, 215] width 282 height 29
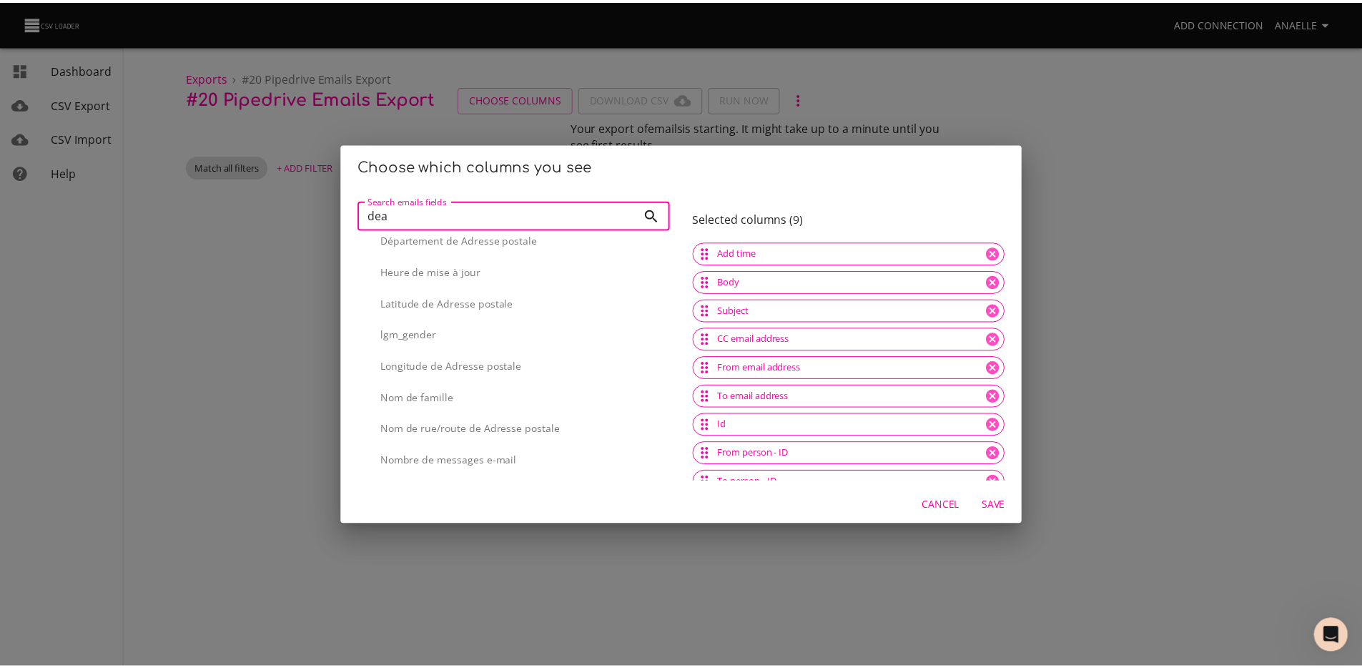
scroll to position [0, 0]
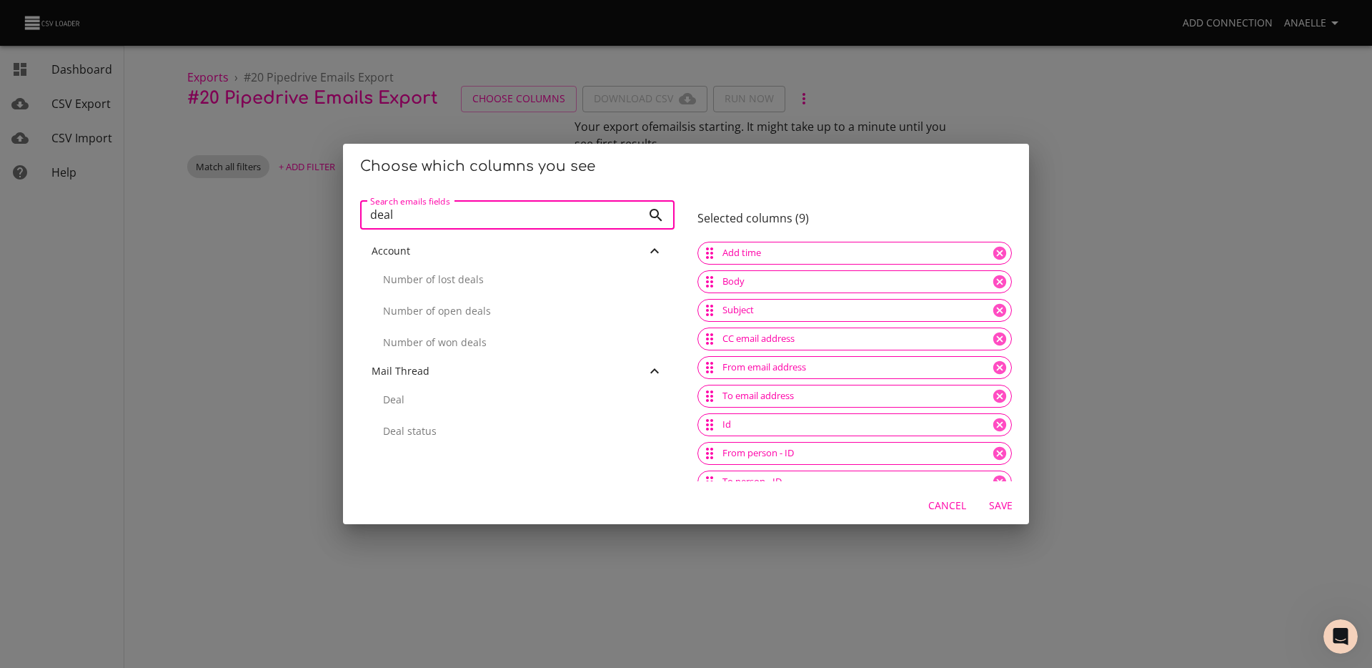
type input "deal"
click at [467, 405] on p "Deal" at bounding box center [523, 399] width 280 height 14
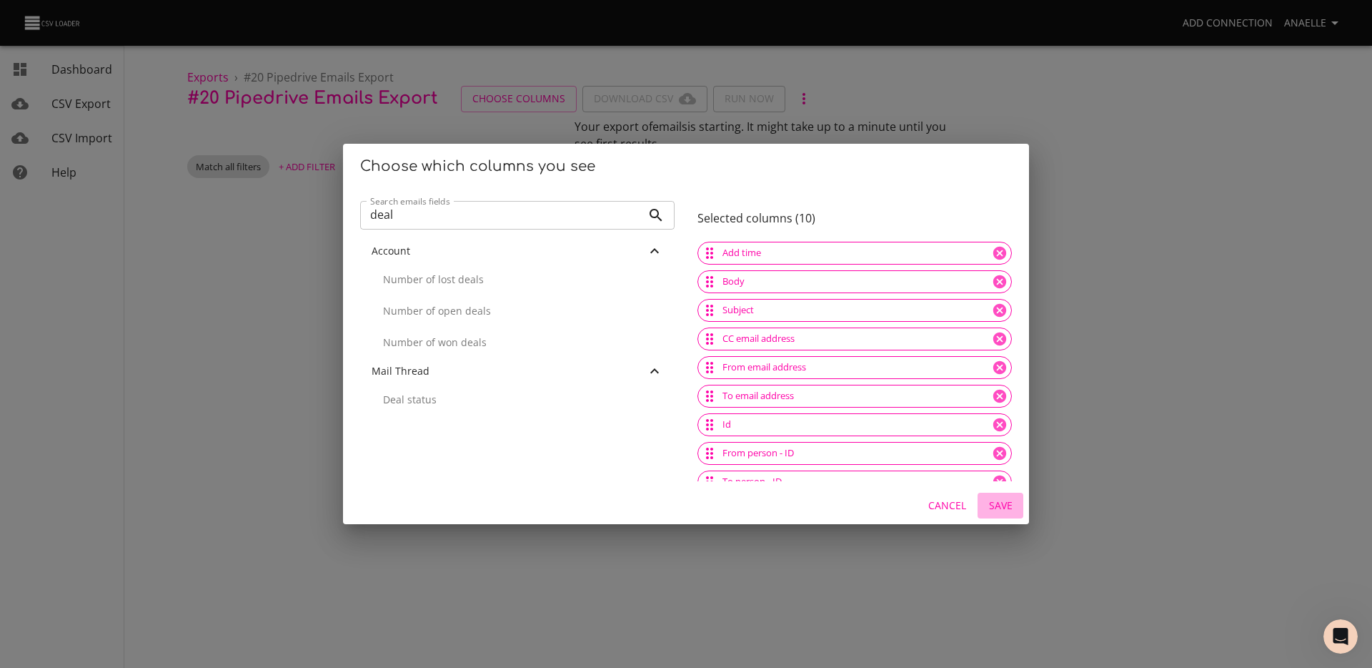
click at [999, 502] on span "Save" at bounding box center [1001, 506] width 34 height 18
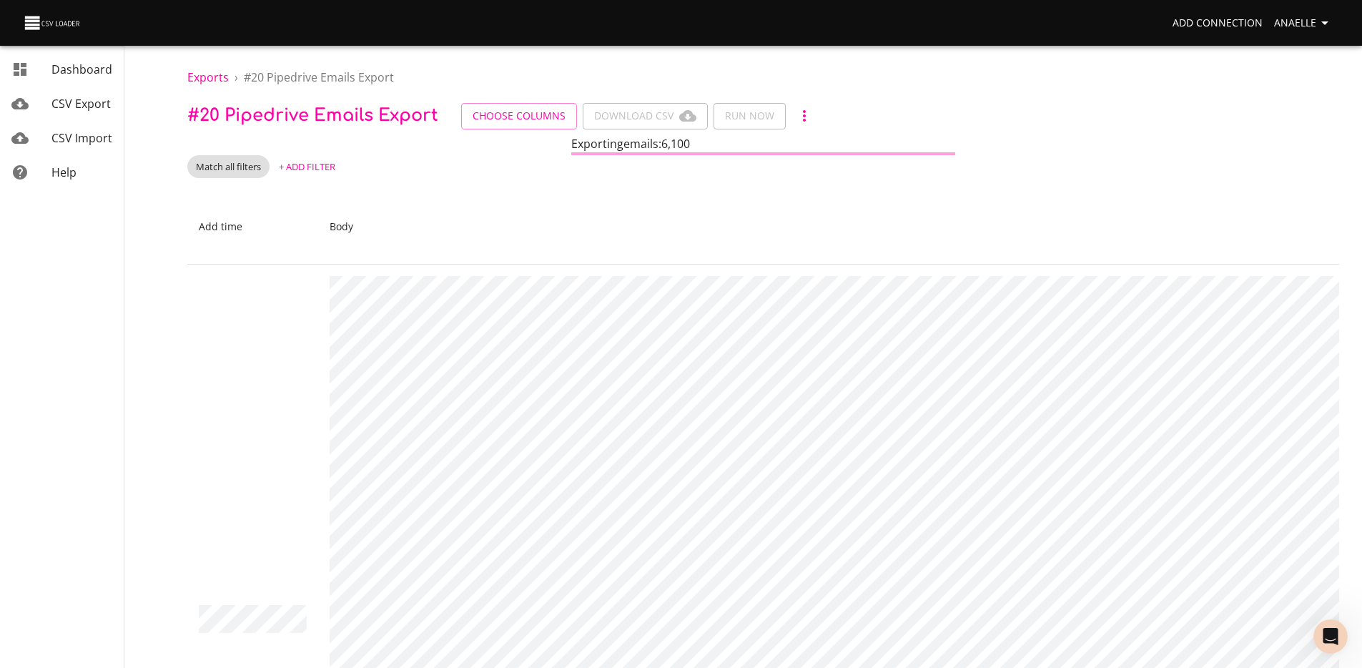
scroll to position [9, 0]
